Goal: Information Seeking & Learning: Learn about a topic

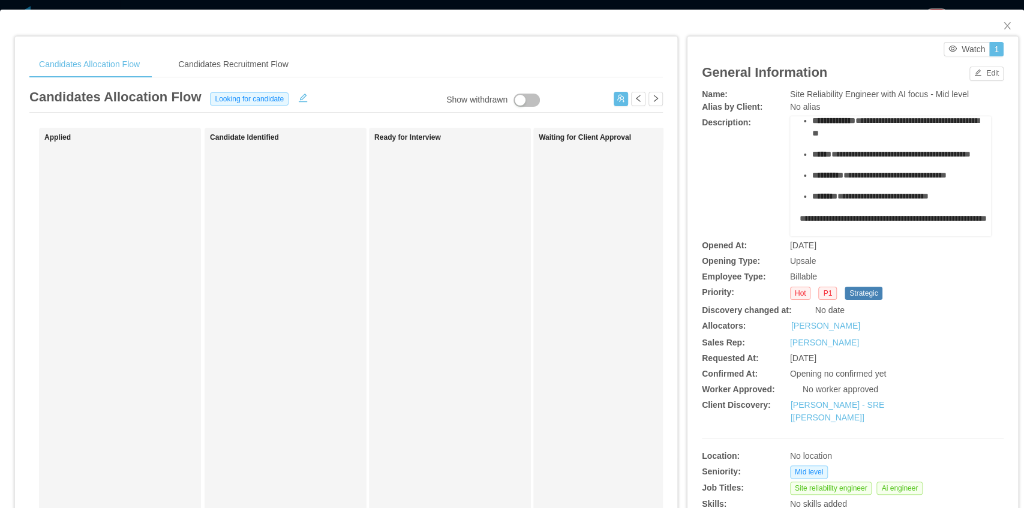
scroll to position [320, 0]
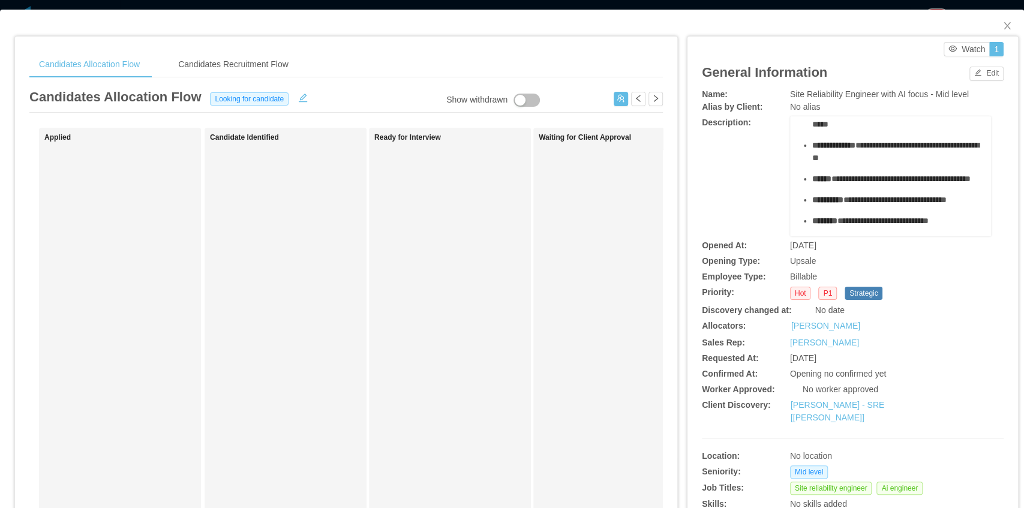
drag, startPoint x: 872, startPoint y: 155, endPoint x: 803, endPoint y: 154, distance: 69.6
click at [767, 154] on ul "**********" at bounding box center [891, 139] width 182 height 176
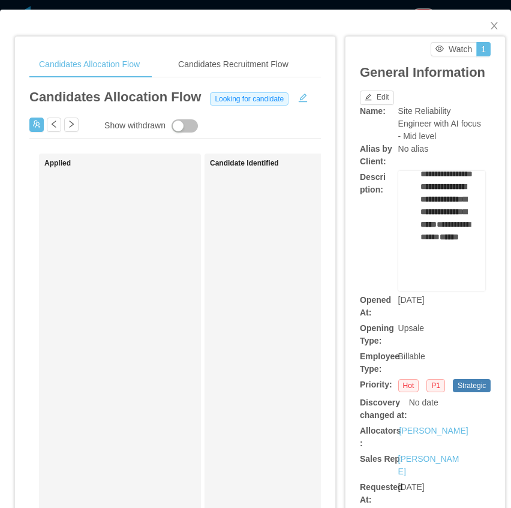
scroll to position [2266, 0]
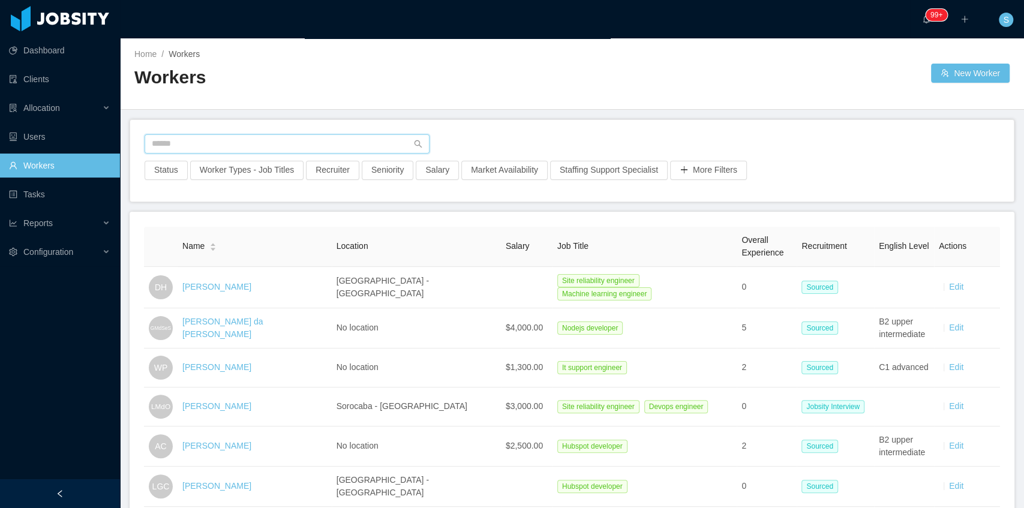
click at [307, 148] on input "text" at bounding box center [287, 143] width 285 height 19
paste input "**********"
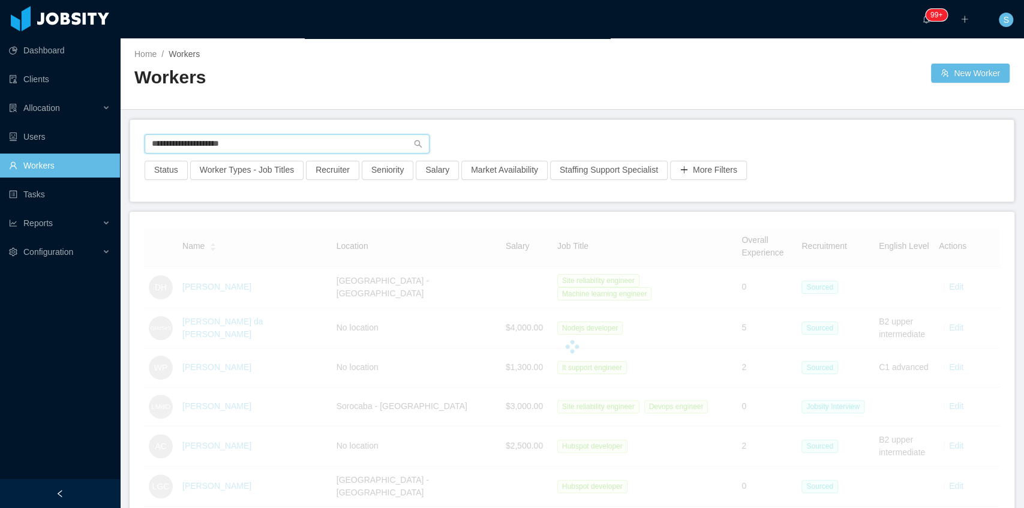
type input "**********"
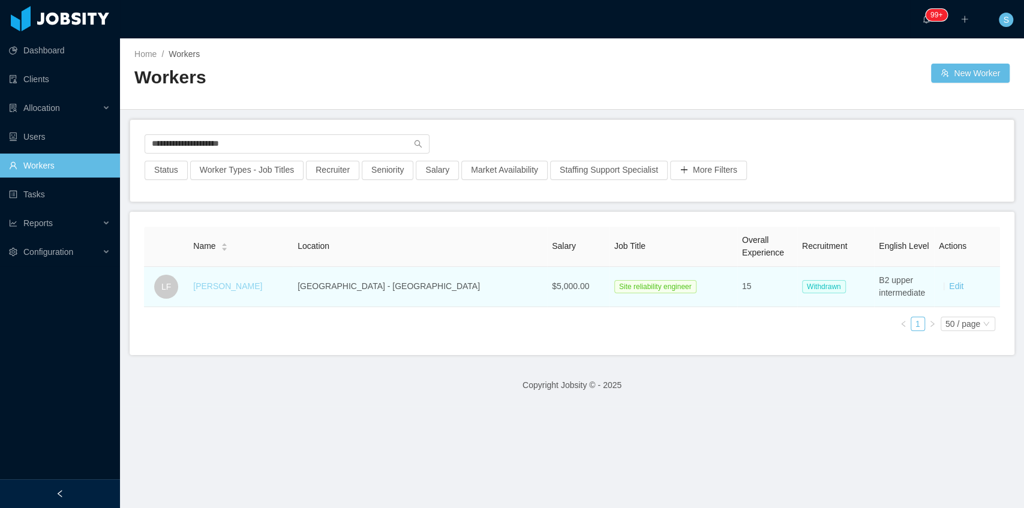
click at [262, 284] on link "Leonardo Fernandes" at bounding box center [227, 286] width 69 height 10
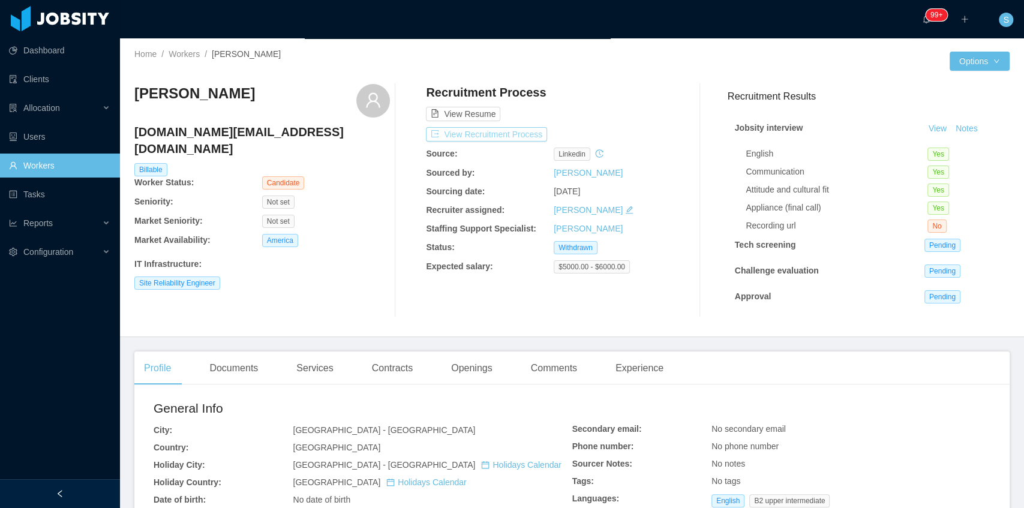
click at [505, 139] on button "View Recruitment Process" at bounding box center [486, 134] width 121 height 14
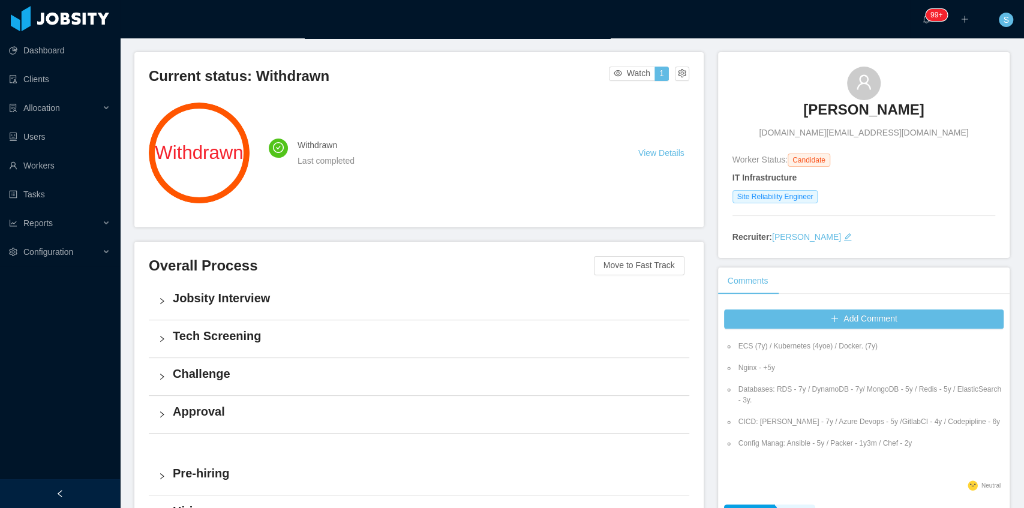
scroll to position [43, 0]
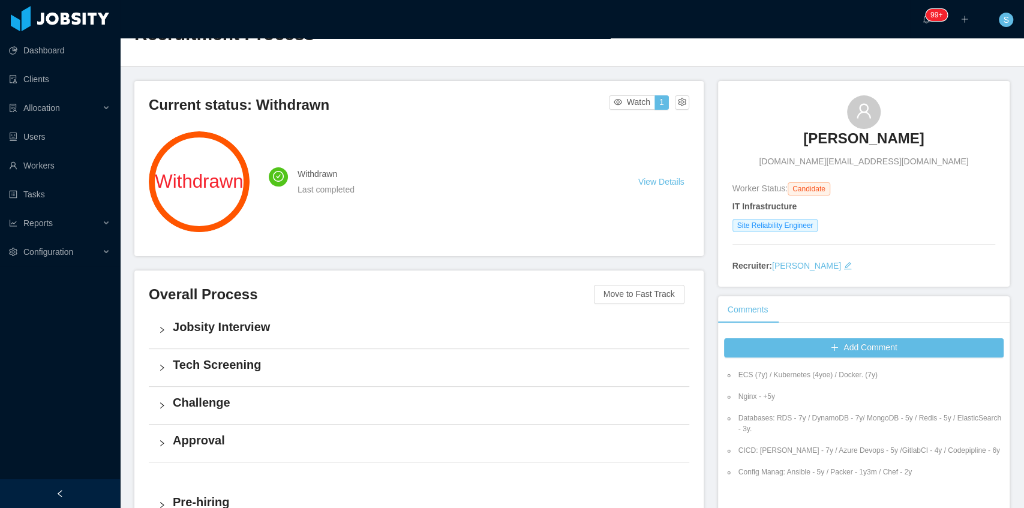
click at [206, 327] on h4 "Jobsity Interview" at bounding box center [426, 327] width 507 height 17
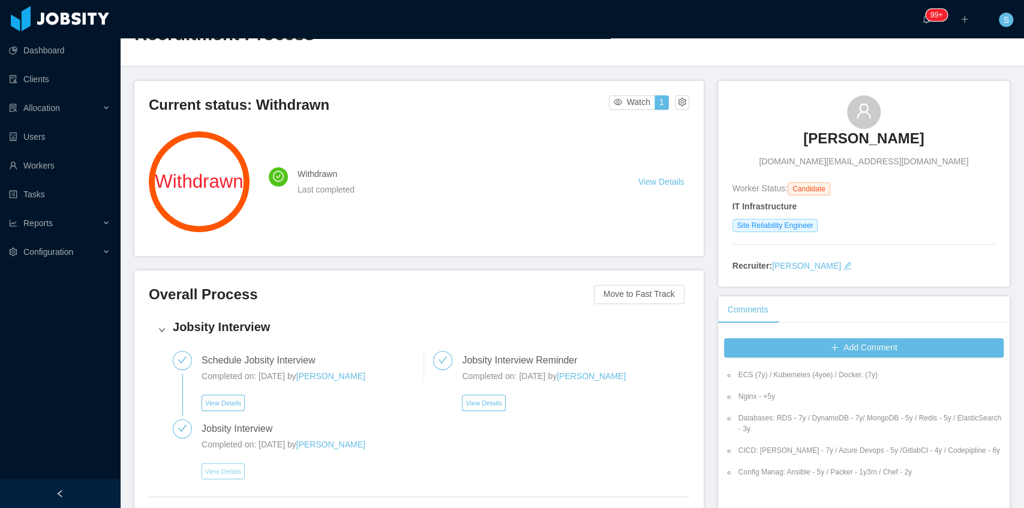
click at [225, 475] on button "View Details" at bounding box center [223, 471] width 43 height 16
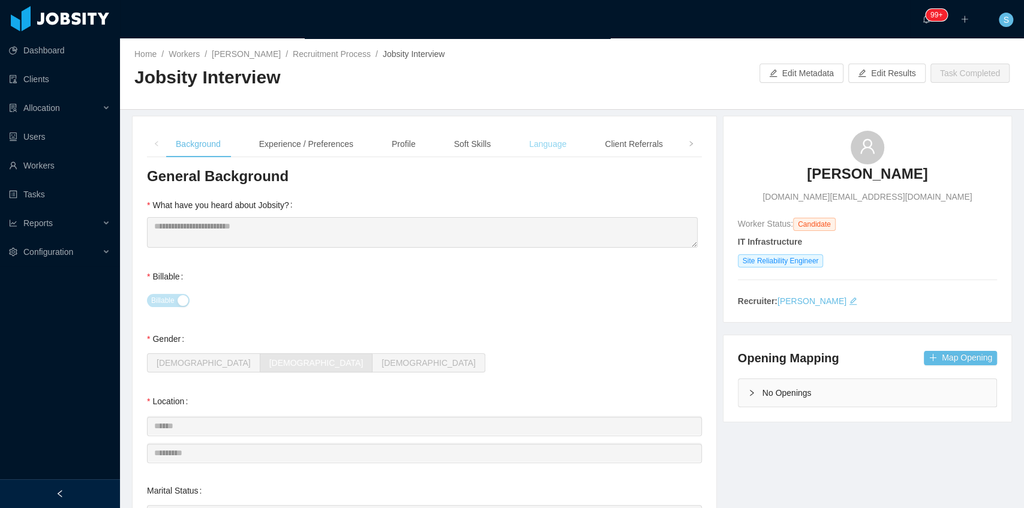
click at [533, 142] on div "Language" at bounding box center [548, 144] width 56 height 27
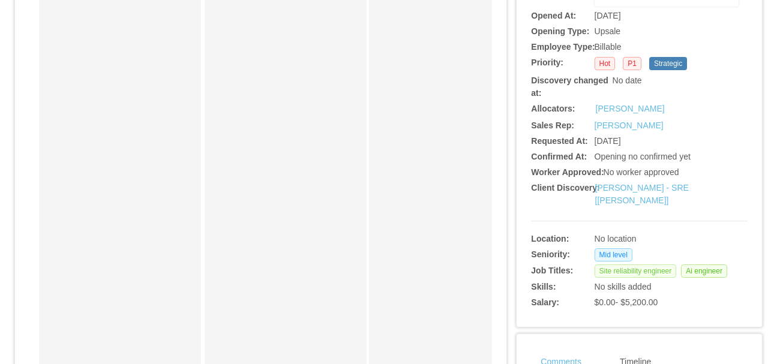
scroll to position [160, 0]
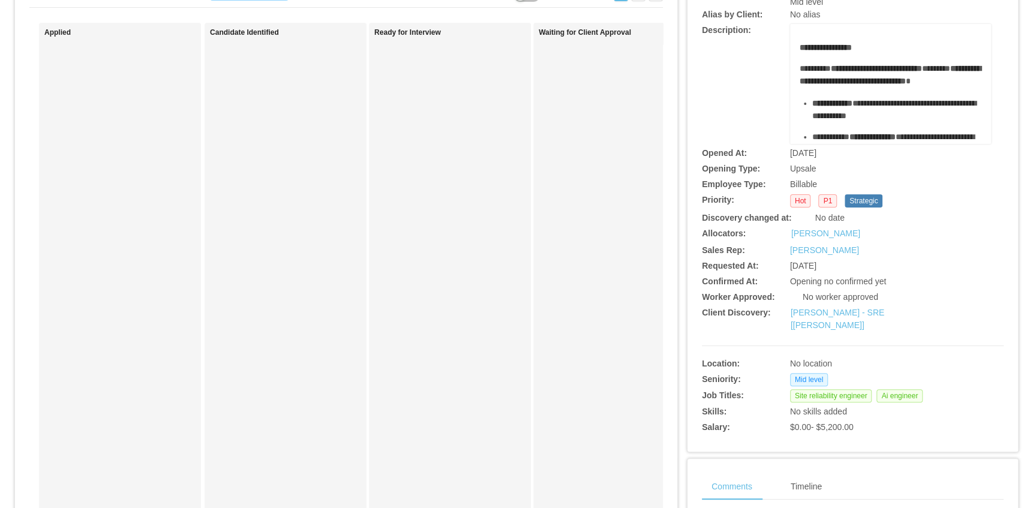
scroll to position [120, 0]
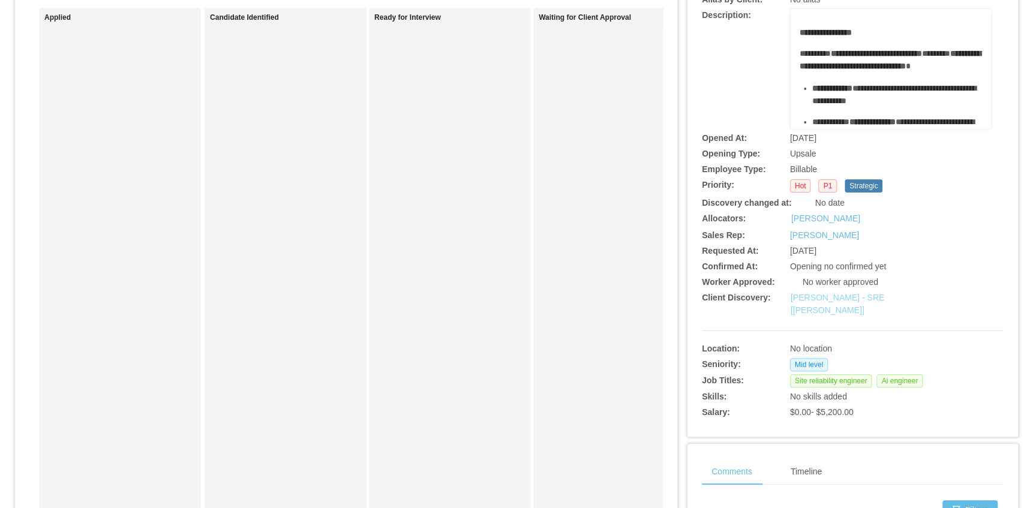
click at [767, 300] on link "[PERSON_NAME] - SRE [[PERSON_NAME]]" at bounding box center [838, 304] width 94 height 22
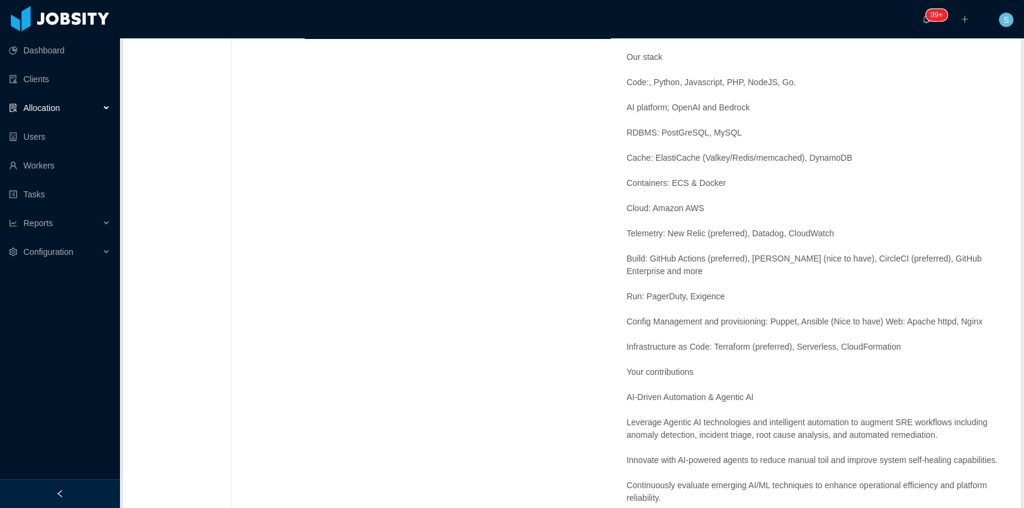
scroll to position [520, 0]
drag, startPoint x: 747, startPoint y: 103, endPoint x: 668, endPoint y: 103, distance: 79.2
click at [668, 103] on p "AI platform; OpenAI and Bedrock" at bounding box center [816, 105] width 380 height 13
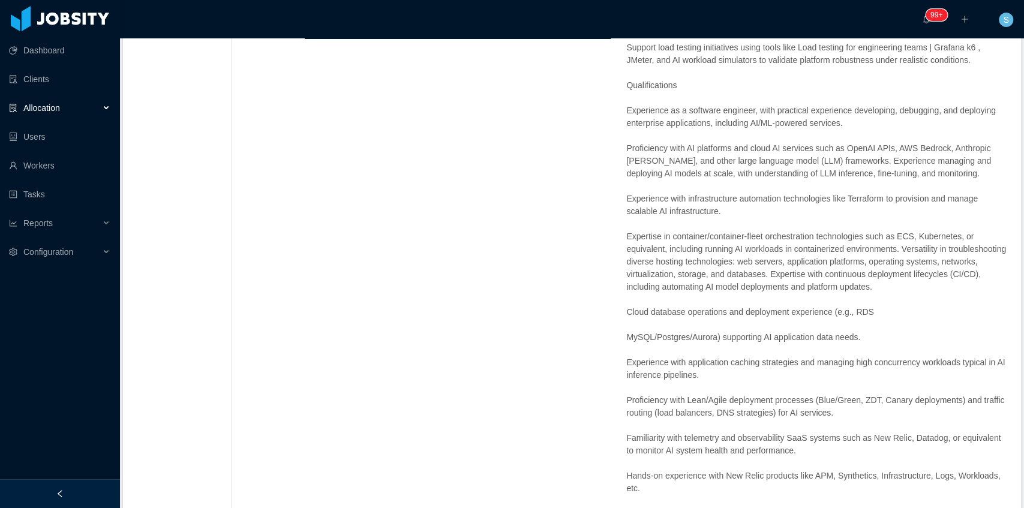
scroll to position [1839, 0]
copy p "Terraform to provision and manage scalable AI infrastructure."
drag, startPoint x: 843, startPoint y: 193, endPoint x: 861, endPoint y: 207, distance: 22.7
click at [861, 207] on p "Experience with infrastructure automation technologies like Terraform to provis…" at bounding box center [816, 202] width 380 height 25
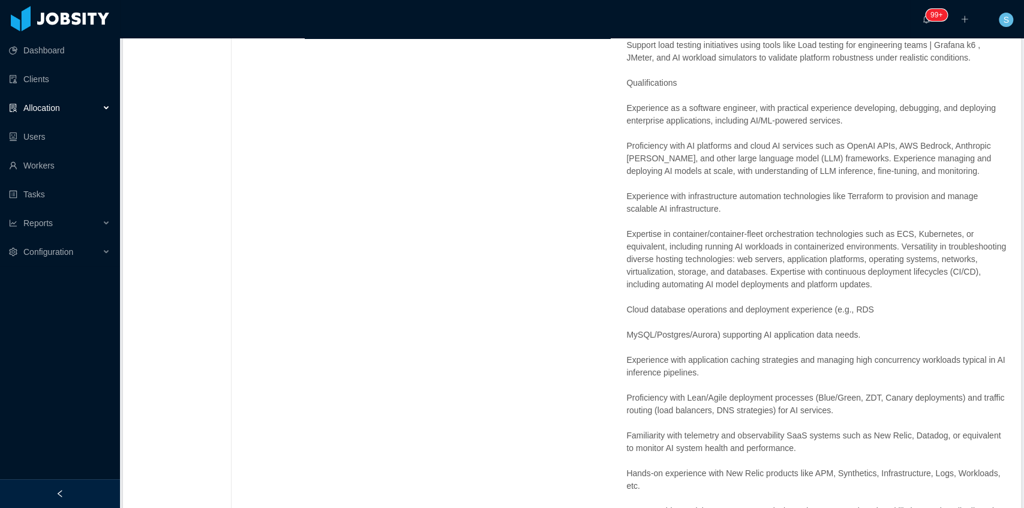
drag, startPoint x: 846, startPoint y: 190, endPoint x: 846, endPoint y: 197, distance: 6.6
click at [852, 206] on p "Experience with infrastructure automation technologies like Terraform to provis…" at bounding box center [816, 202] width 380 height 25
click at [845, 193] on p "Experience with infrastructure automation technologies like Terraform to provis…" at bounding box center [816, 202] width 380 height 25
copy p "Terraform to provision and manage scalable AI infrastructure."
drag, startPoint x: 843, startPoint y: 193, endPoint x: 854, endPoint y: 210, distance: 20.3
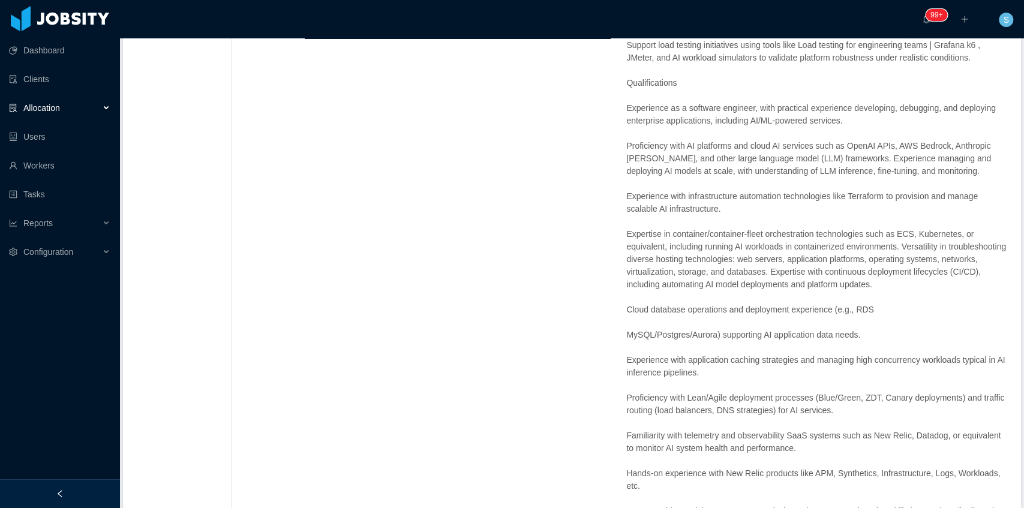
click at [854, 210] on p "Experience with infrastructure automation technologies like Terraform to provis…" at bounding box center [816, 202] width 380 height 25
click at [764, 252] on p "Expertise in container/container-fleet orchestration technologies such as ECS, …" at bounding box center [816, 259] width 380 height 63
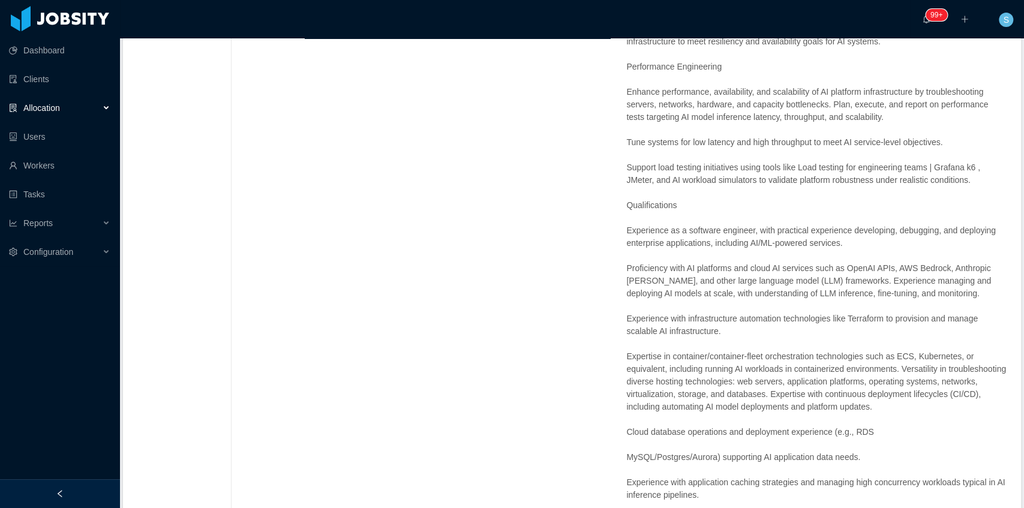
scroll to position [1719, 0]
